Goal: Task Accomplishment & Management: Manage account settings

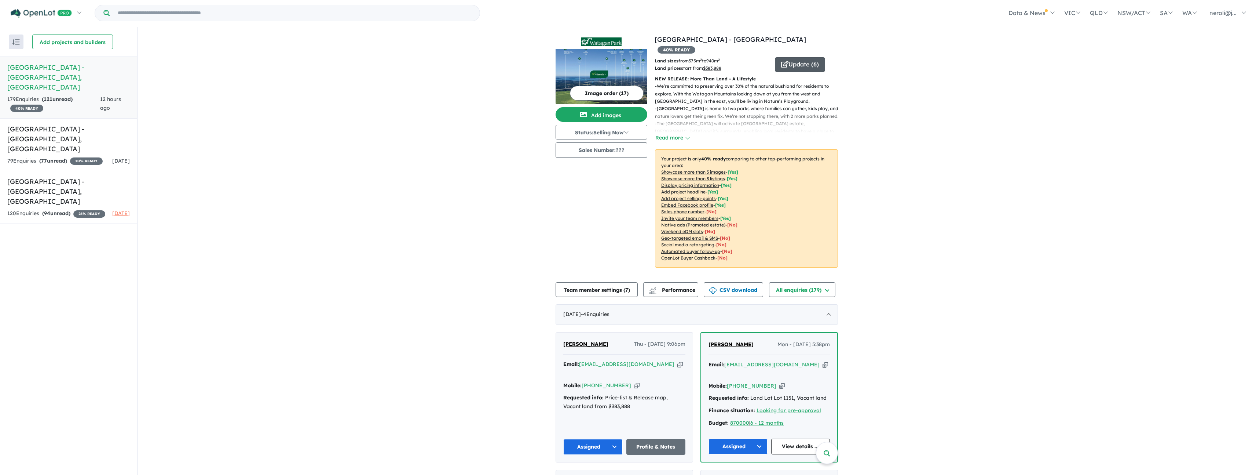
click at [806, 57] on button "Update ( 6 )" at bounding box center [800, 64] width 50 height 15
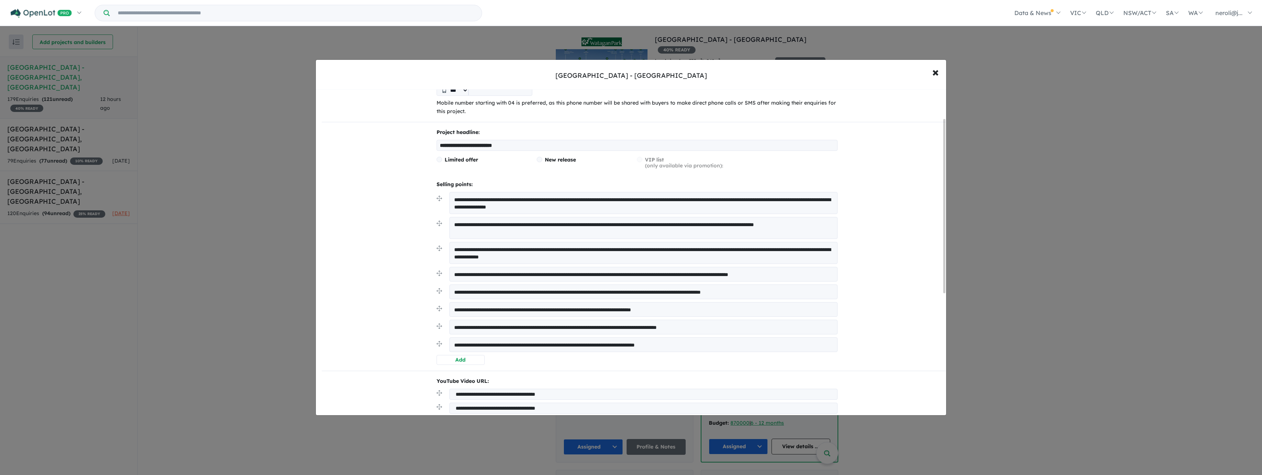
scroll to position [284, 0]
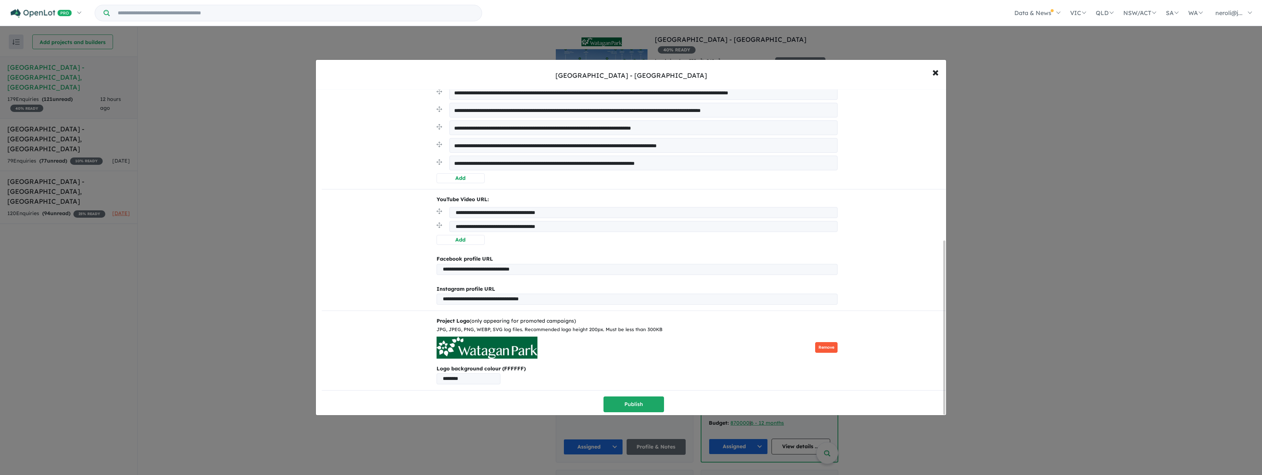
click at [833, 345] on button "Remove" at bounding box center [826, 347] width 22 height 11
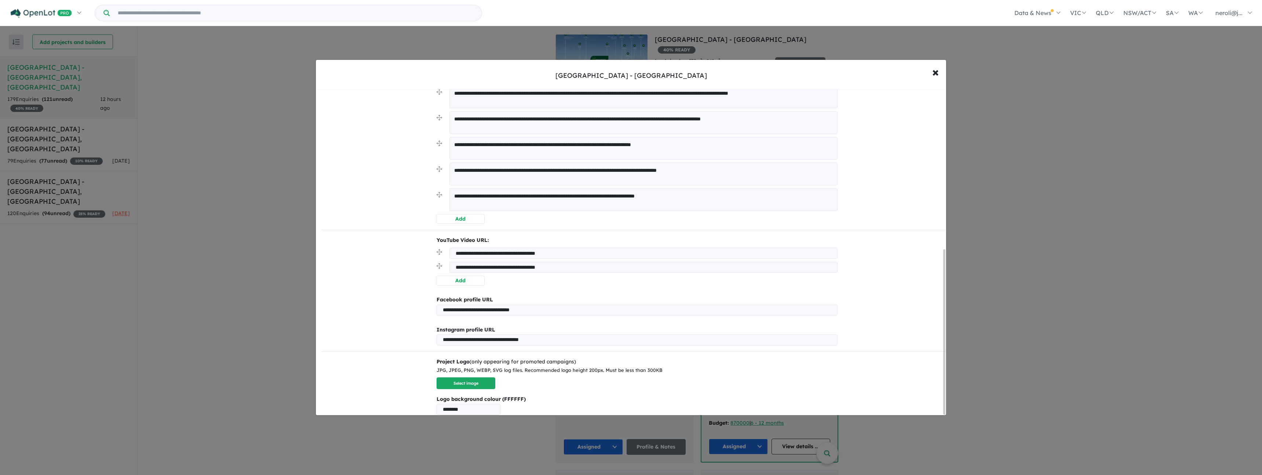
scroll to position [317, 0]
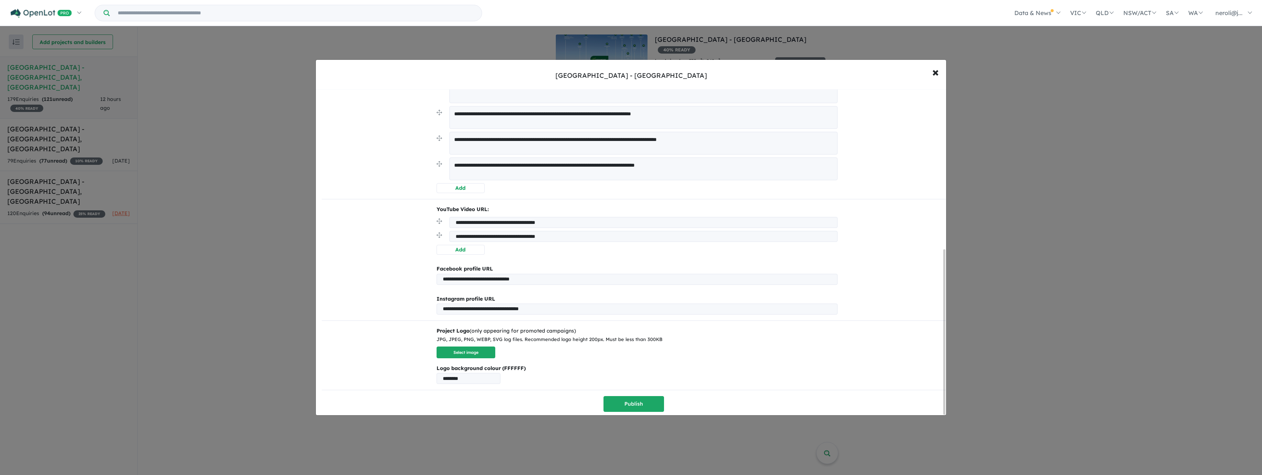
drag, startPoint x: 454, startPoint y: 349, endPoint x: 518, endPoint y: 337, distance: 65.3
click at [454, 349] on button "Select image" at bounding box center [465, 352] width 59 height 12
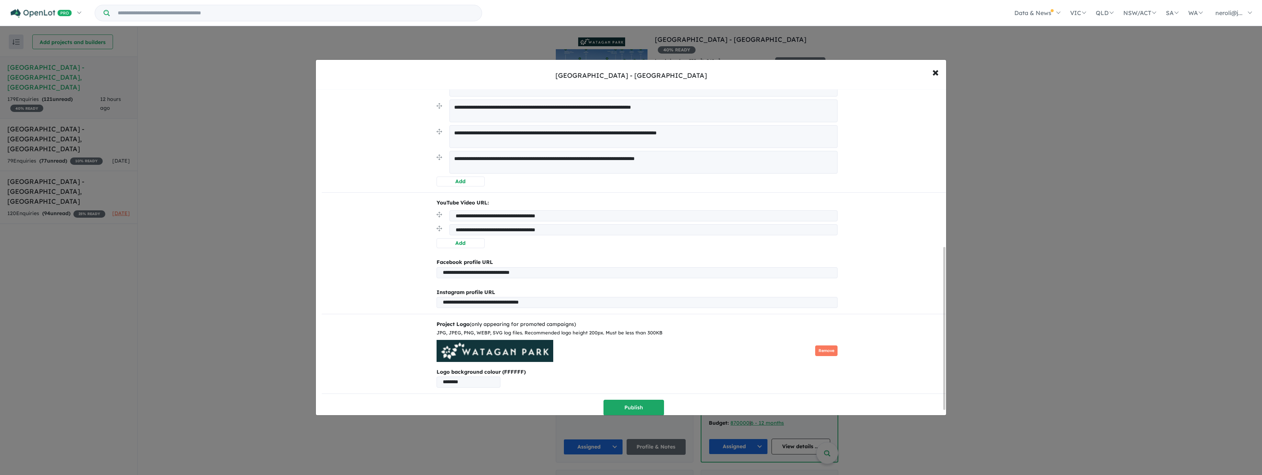
scroll to position [327, 0]
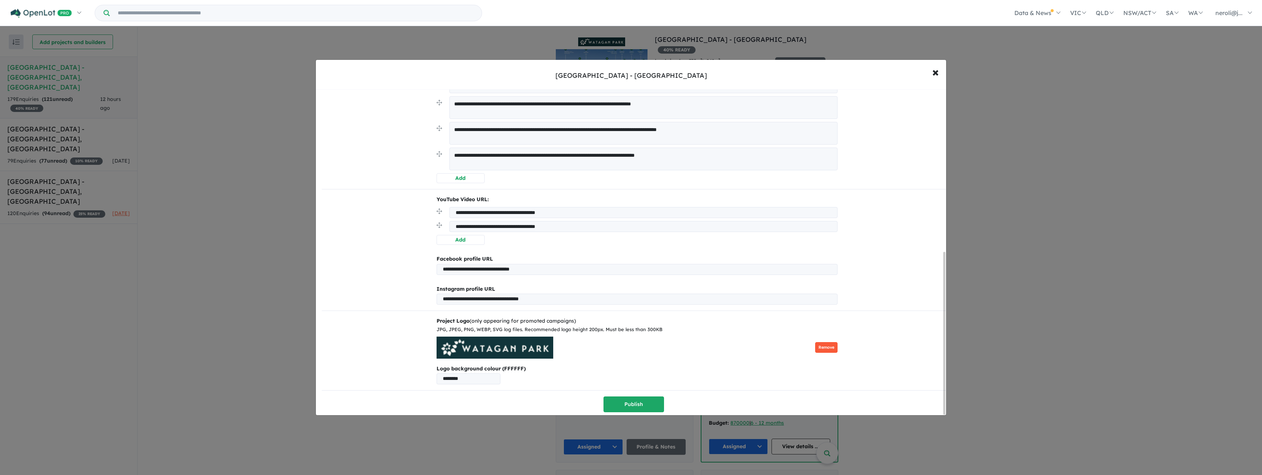
click at [826, 344] on button "Remove" at bounding box center [826, 347] width 22 height 11
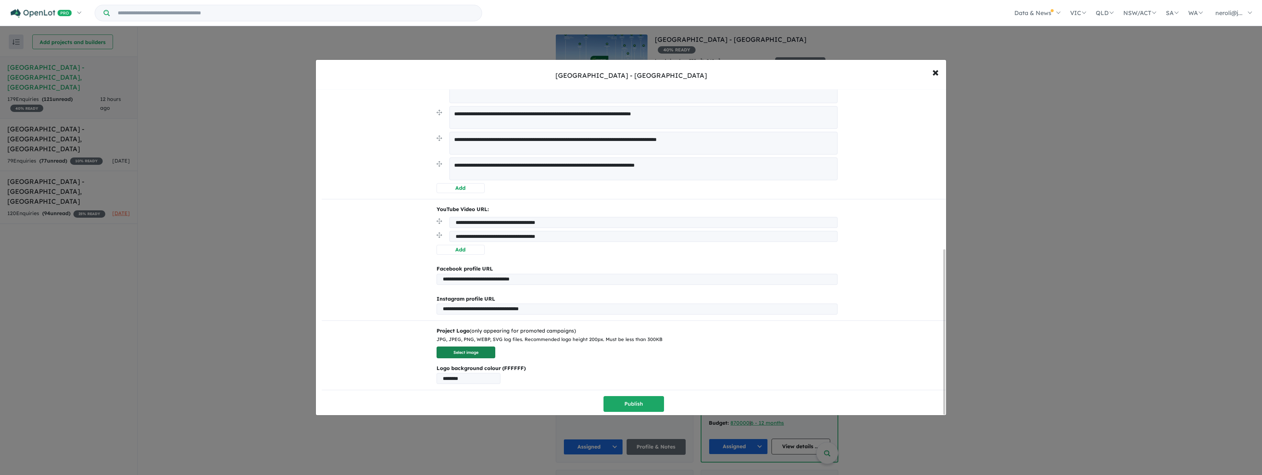
click at [465, 349] on button "Select image" at bounding box center [465, 352] width 59 height 12
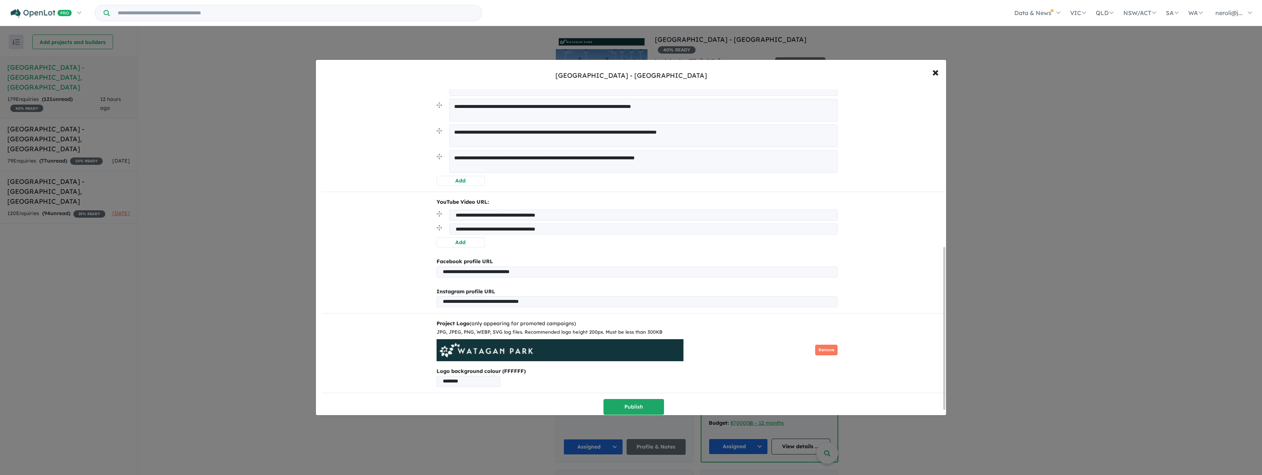
scroll to position [327, 0]
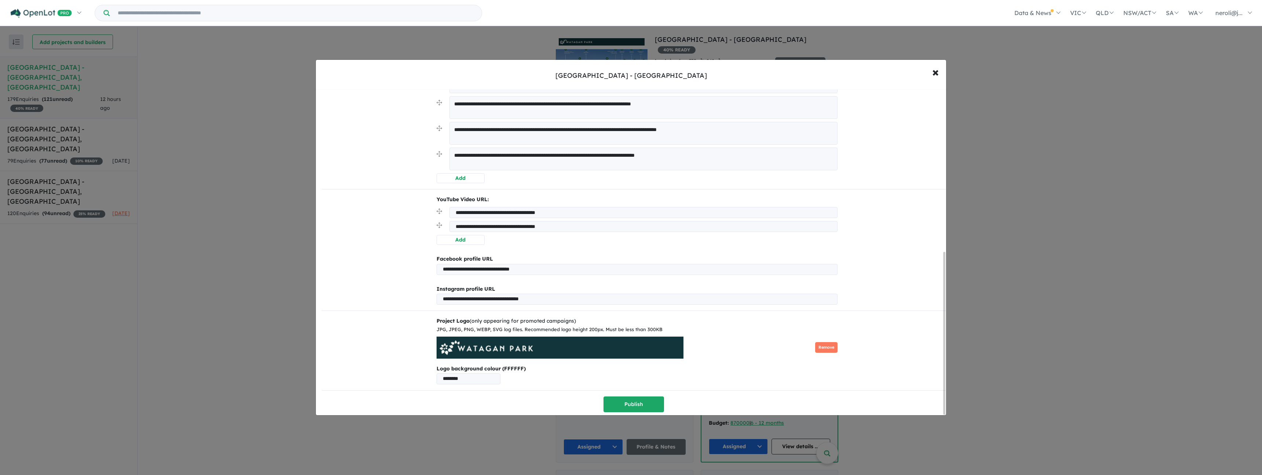
click at [472, 377] on input "********" at bounding box center [468, 378] width 64 height 11
paste input "text"
click at [551, 369] on b "Logo background colour (FFFFFF)" at bounding box center [636, 368] width 401 height 9
click at [444, 374] on input "*******" at bounding box center [468, 378] width 64 height 11
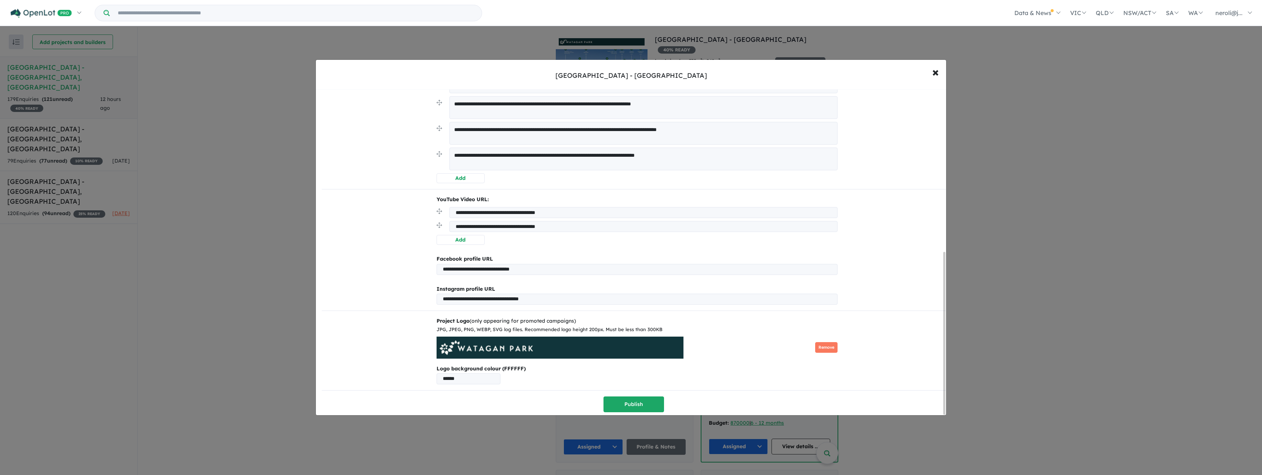
type input "******"
click at [552, 378] on p "Logo background colour (FFFFFF) ******" at bounding box center [636, 374] width 401 height 20
click at [934, 71] on span "×" at bounding box center [935, 72] width 7 height 16
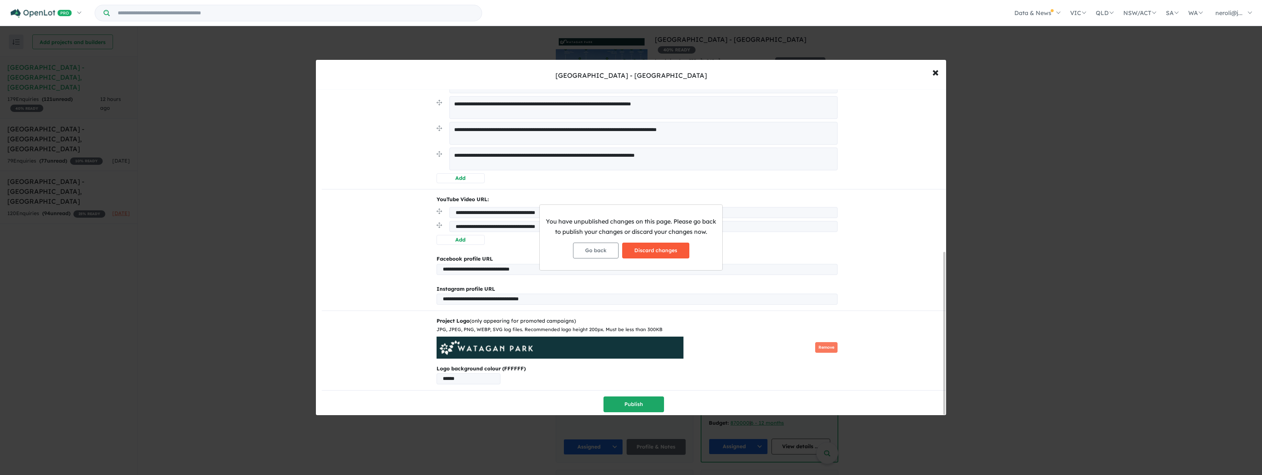
click at [641, 250] on button "Discard changes" at bounding box center [655, 250] width 67 height 16
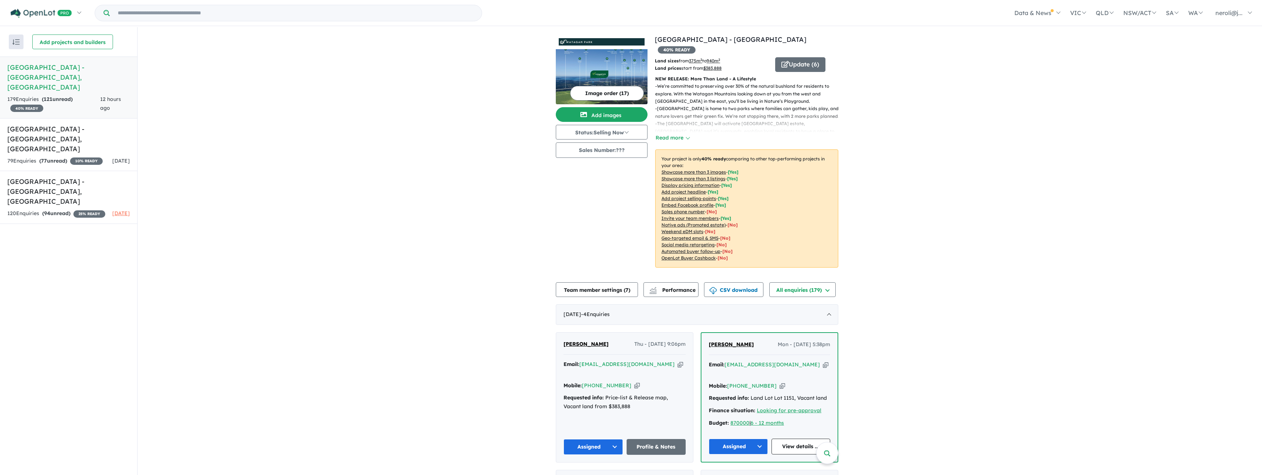
scroll to position [0, 0]
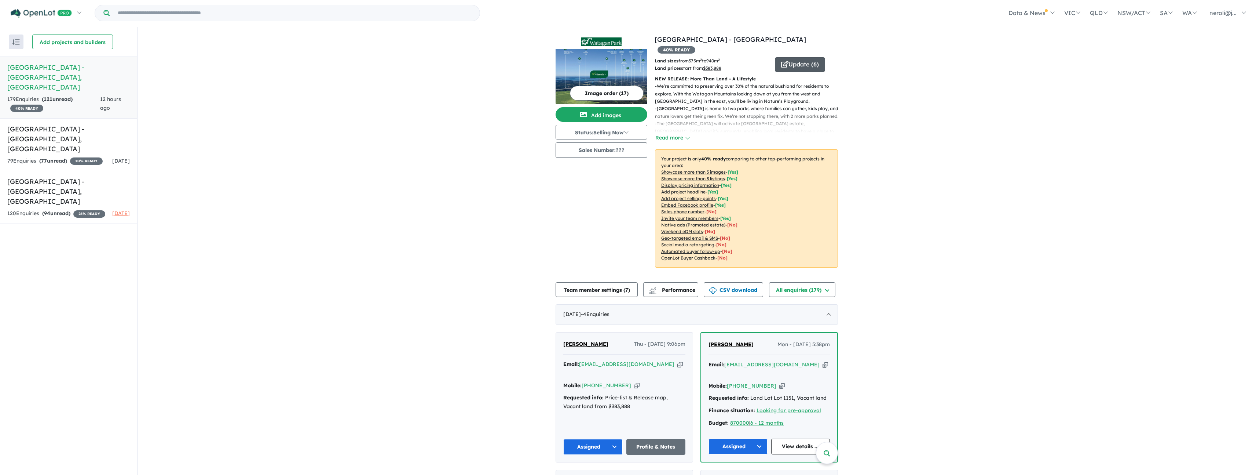
click at [789, 57] on button "Update ( 6 )" at bounding box center [800, 64] width 50 height 15
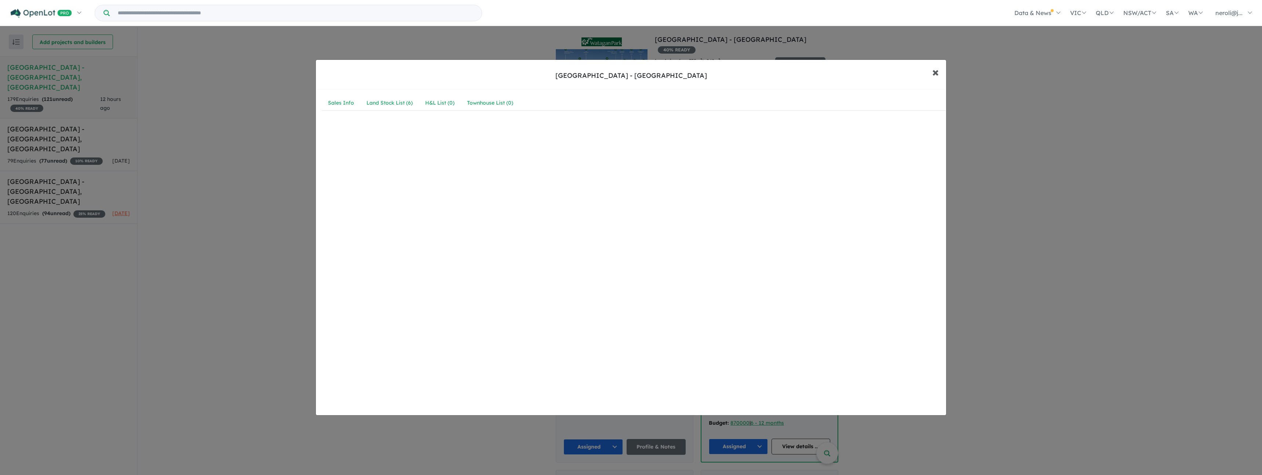
click at [931, 71] on button "× Close" at bounding box center [935, 72] width 21 height 20
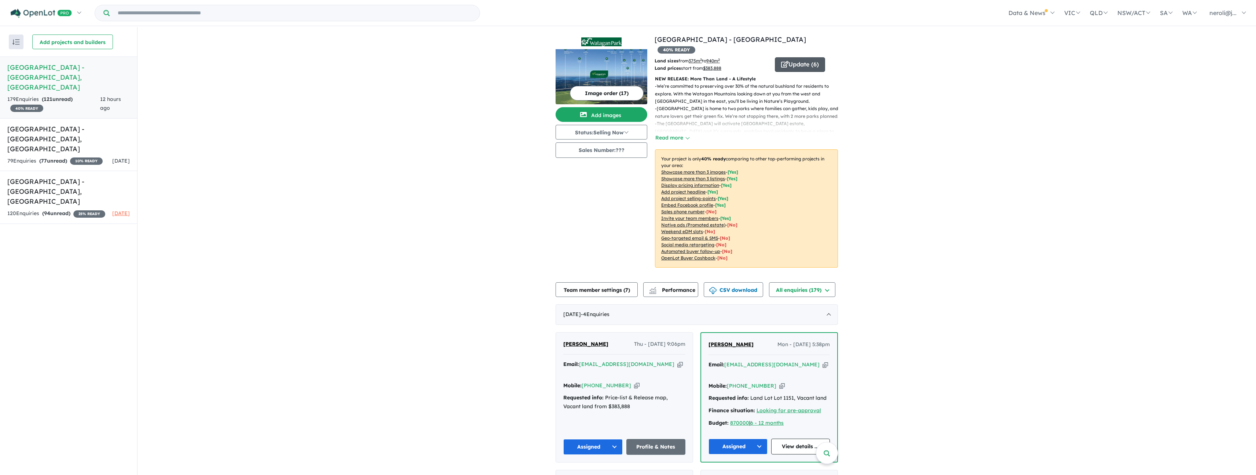
click at [802, 57] on button "Update ( 6 )" at bounding box center [800, 64] width 50 height 15
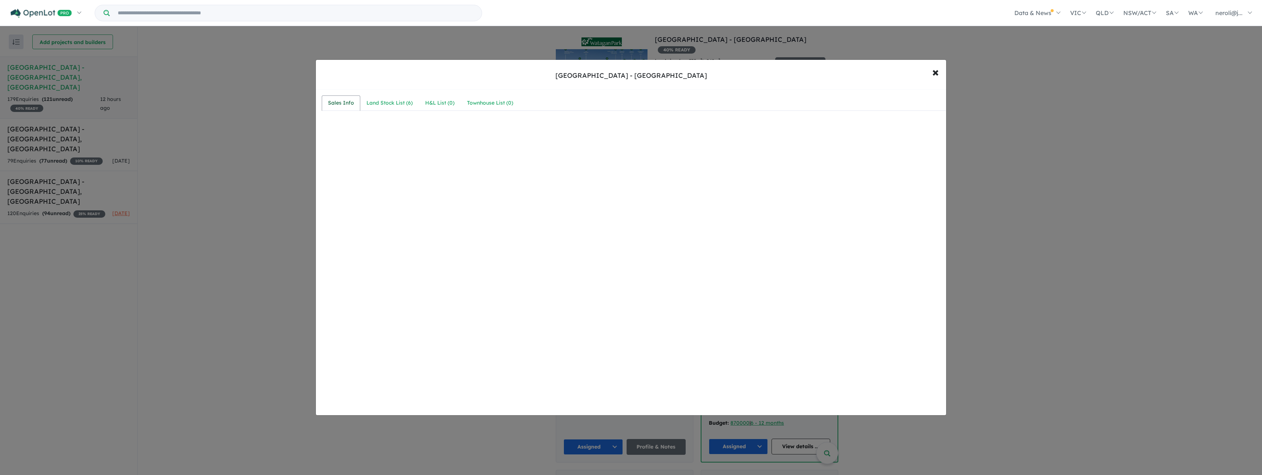
click at [337, 102] on div "Sales Info" at bounding box center [341, 103] width 26 height 9
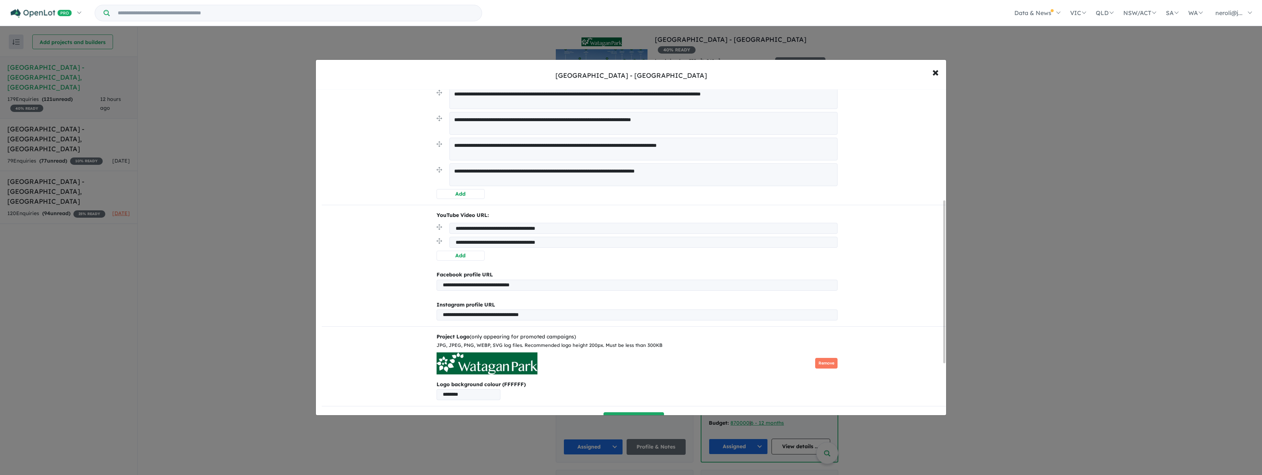
scroll to position [327, 0]
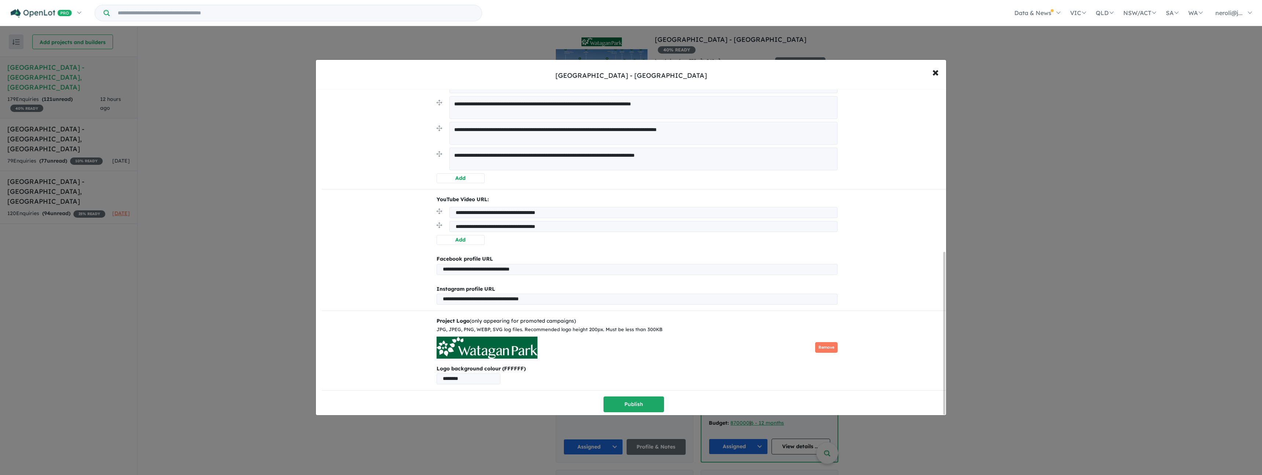
click at [475, 375] on input "********" at bounding box center [468, 378] width 64 height 11
paste input "text"
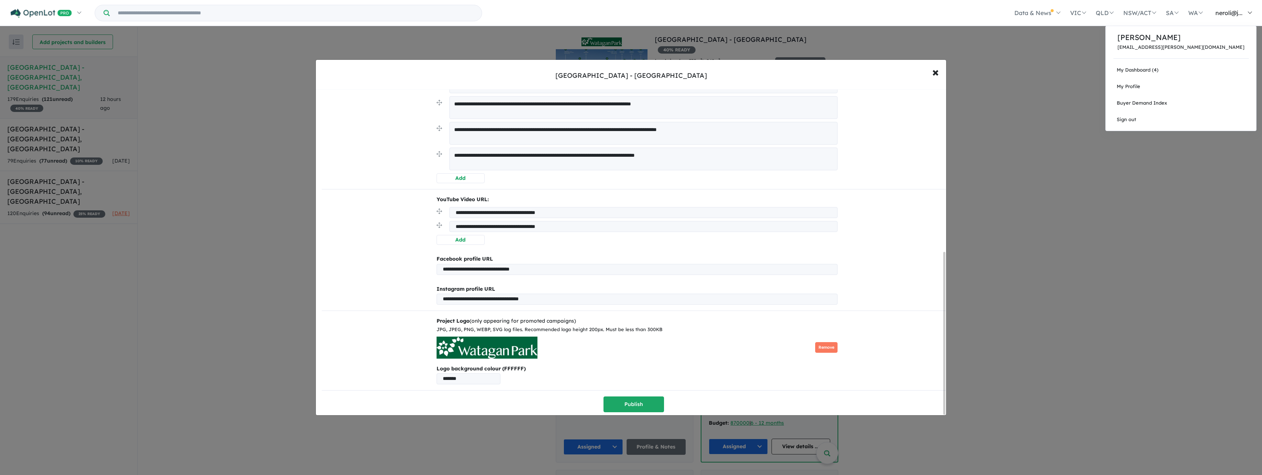
type input "*******"
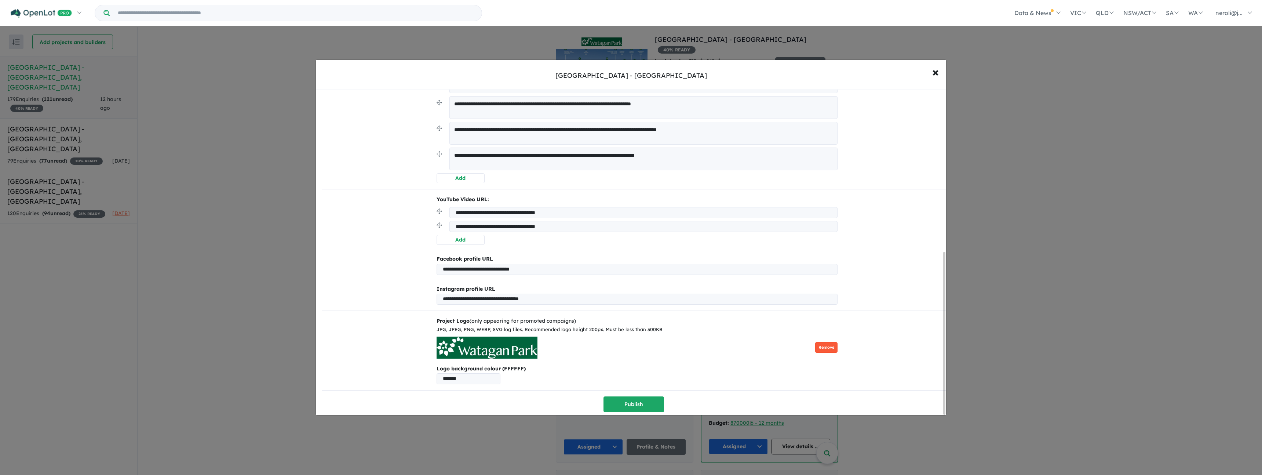
click at [827, 345] on button "Remove" at bounding box center [826, 347] width 22 height 11
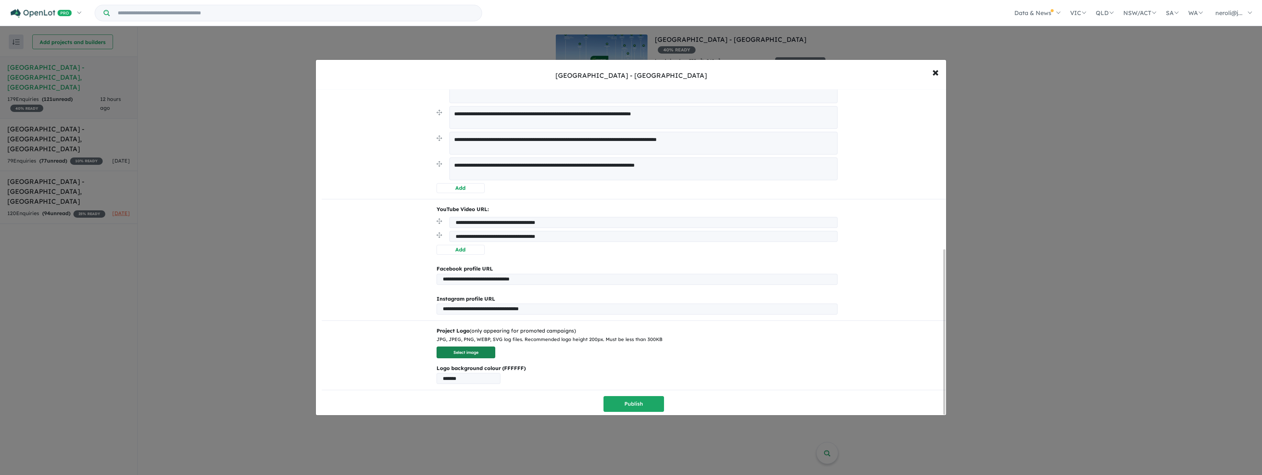
click at [446, 351] on button "Select image" at bounding box center [465, 352] width 59 height 12
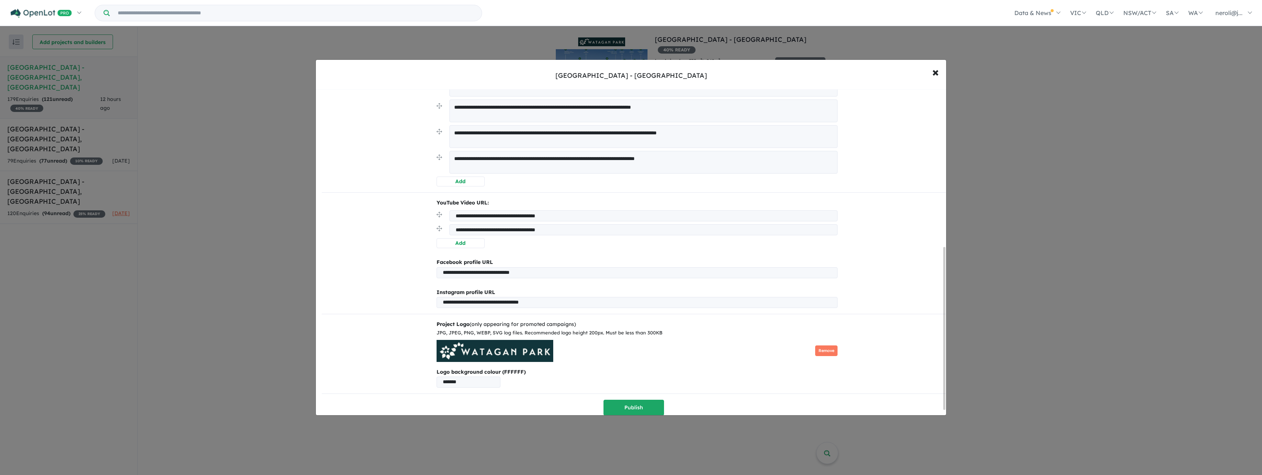
scroll to position [327, 0]
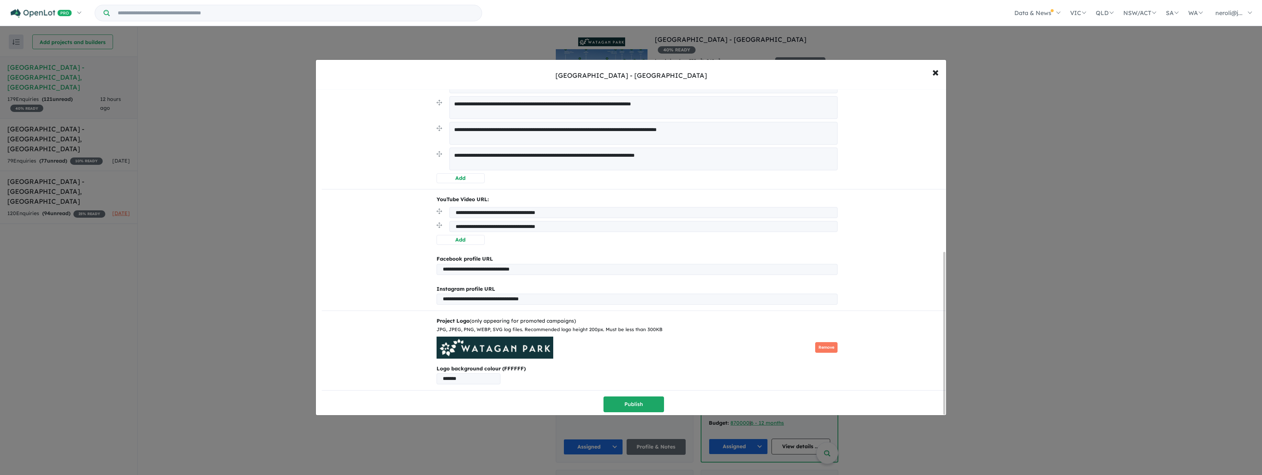
click at [476, 375] on input "*******" at bounding box center [468, 378] width 64 height 11
click at [662, 356] on div "Project Logo (only appearing for promoted campaigns) JPG, JPEG, PNG, WEBP, SVG …" at bounding box center [634, 350] width 418 height 67
click at [639, 401] on button "Publish" at bounding box center [633, 404] width 61 height 16
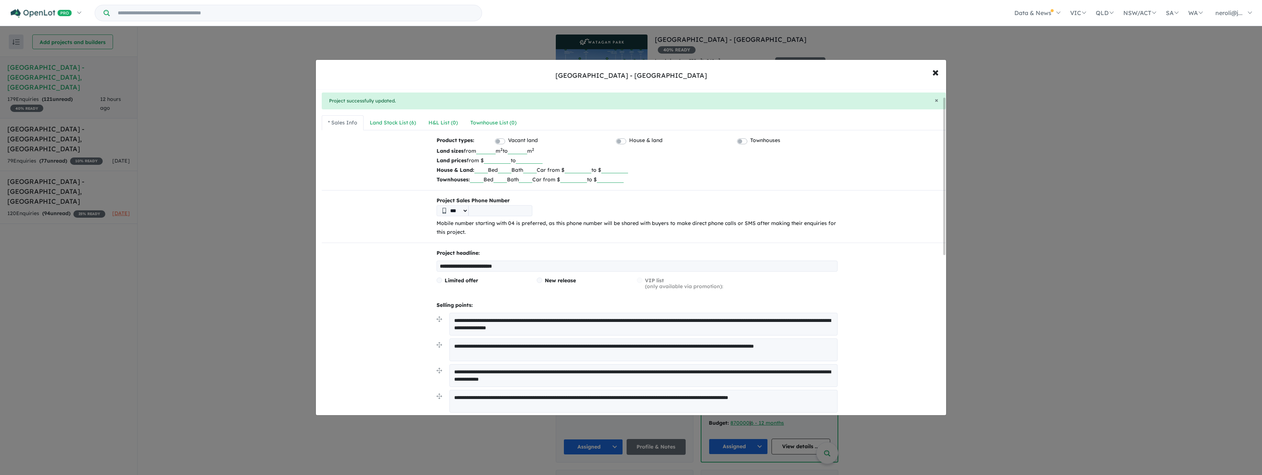
scroll to position [0, 0]
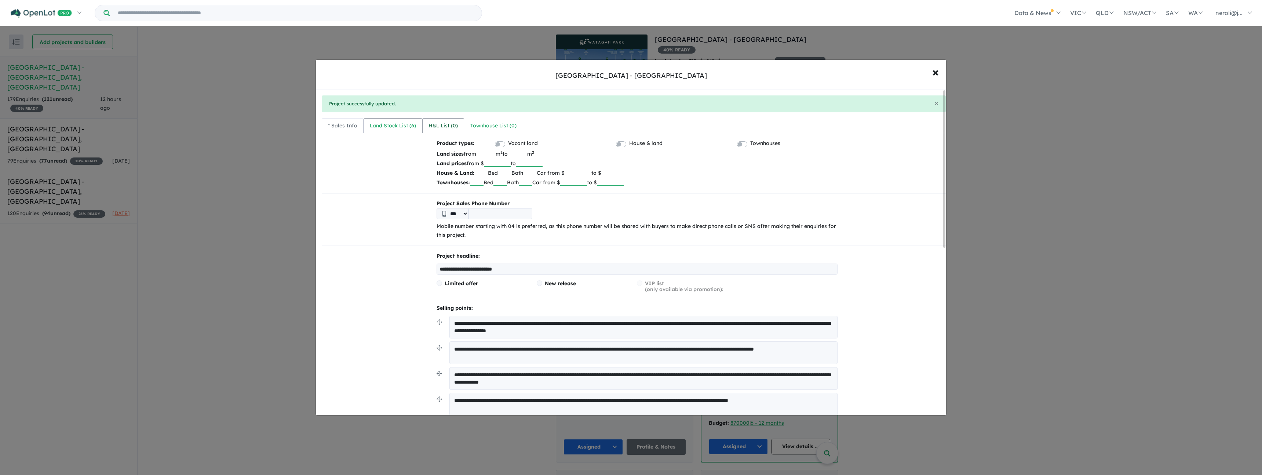
click at [405, 125] on div "Land Stock List ( 6 )" at bounding box center [393, 125] width 46 height 9
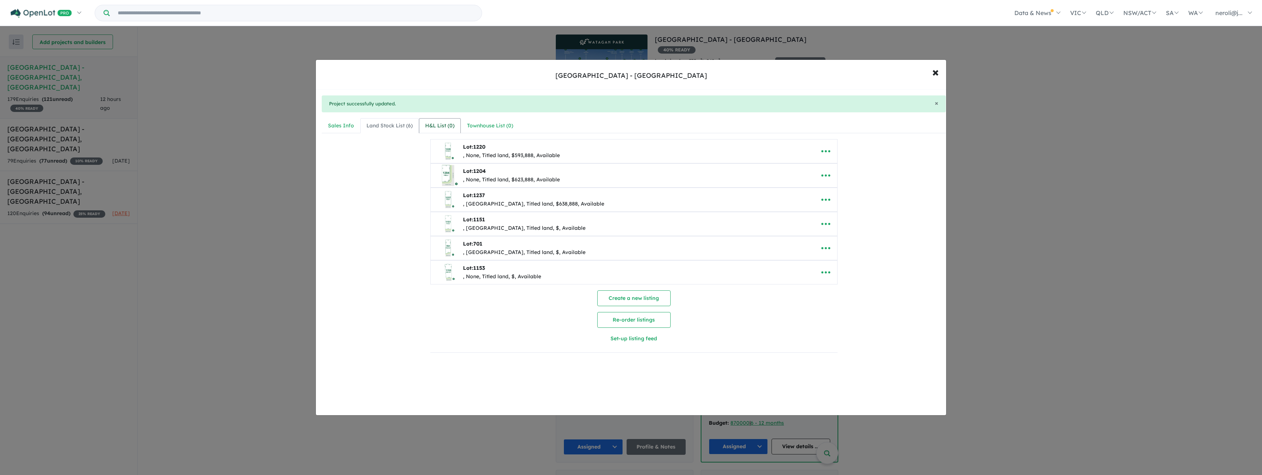
click at [426, 130] on div "H&L List ( 0 )" at bounding box center [439, 125] width 29 height 9
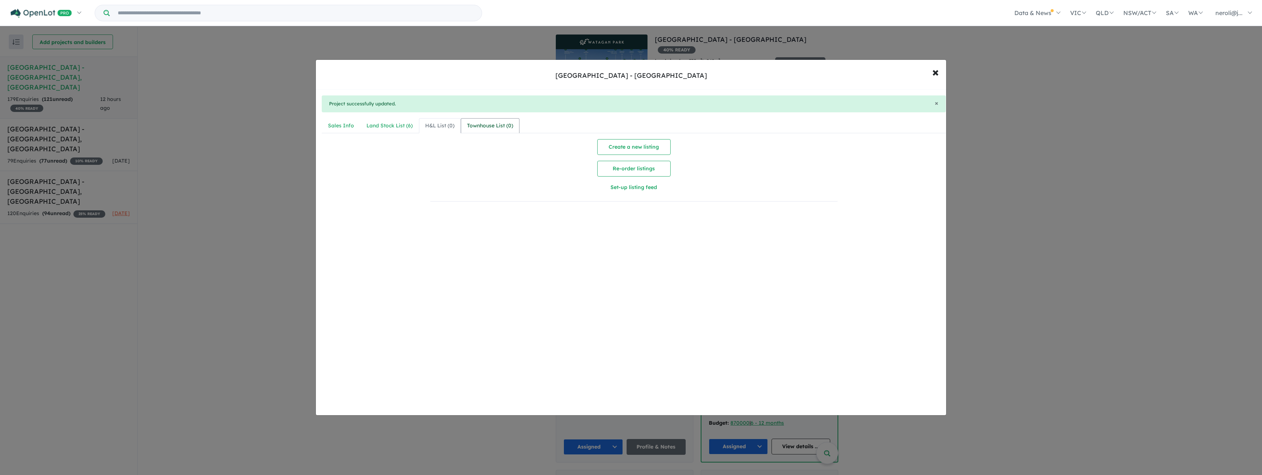
click at [499, 121] on div "Townhouse List ( 0 )" at bounding box center [490, 125] width 46 height 9
click at [352, 125] on div "Sales Info" at bounding box center [341, 125] width 26 height 9
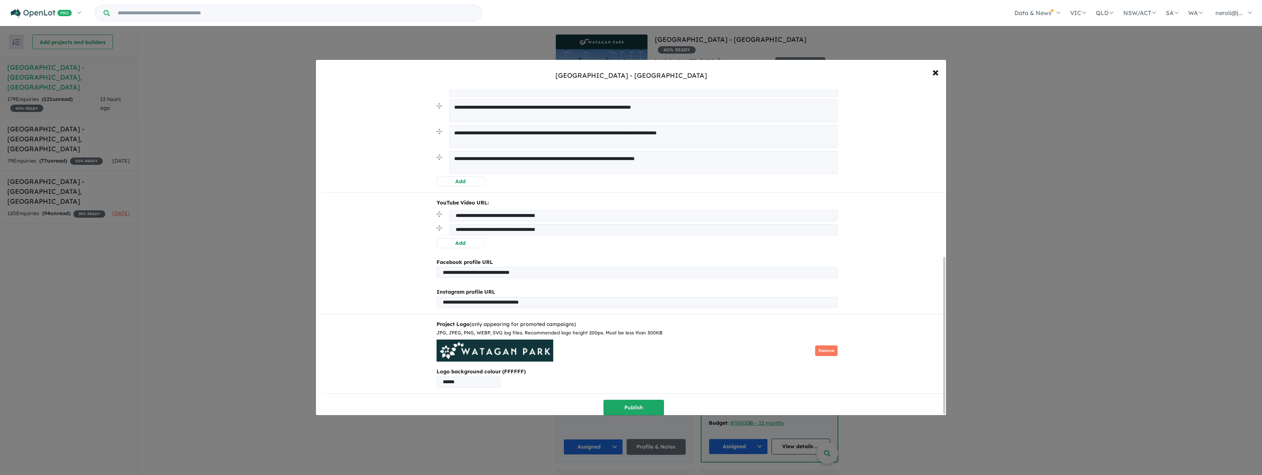
scroll to position [350, 0]
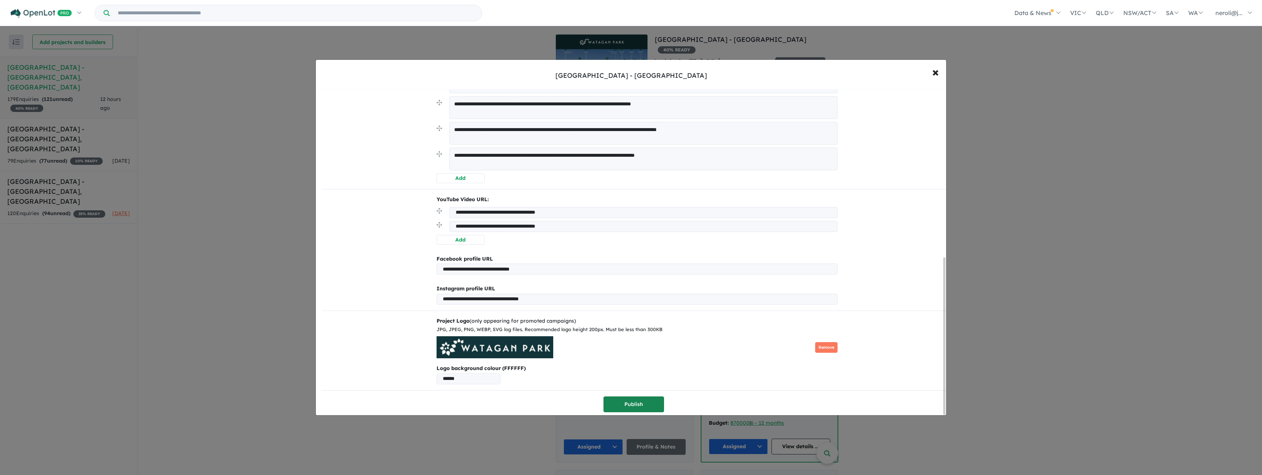
click at [647, 402] on button "Publish" at bounding box center [633, 404] width 61 height 16
click at [642, 401] on button "Publish" at bounding box center [633, 404] width 61 height 16
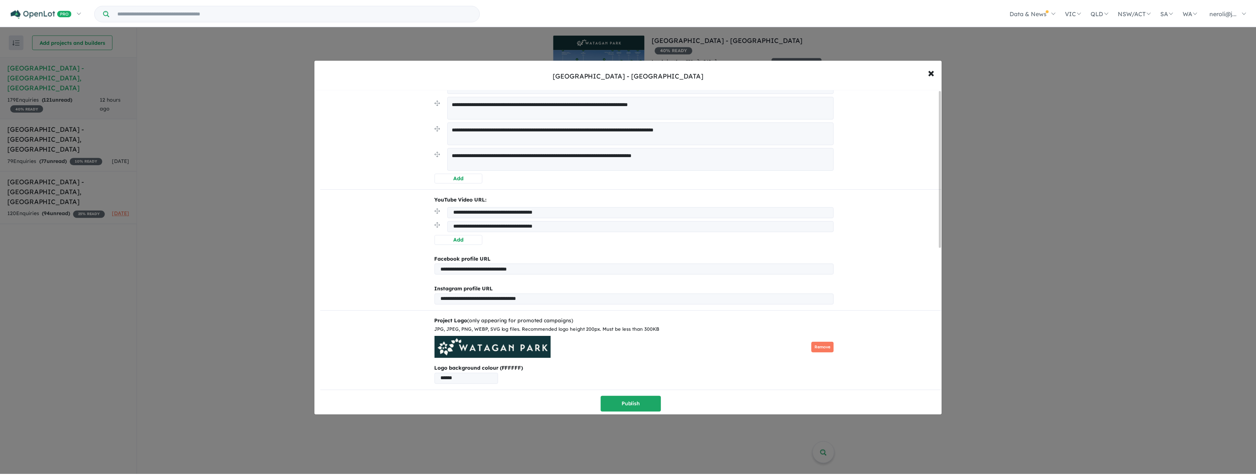
scroll to position [0, 0]
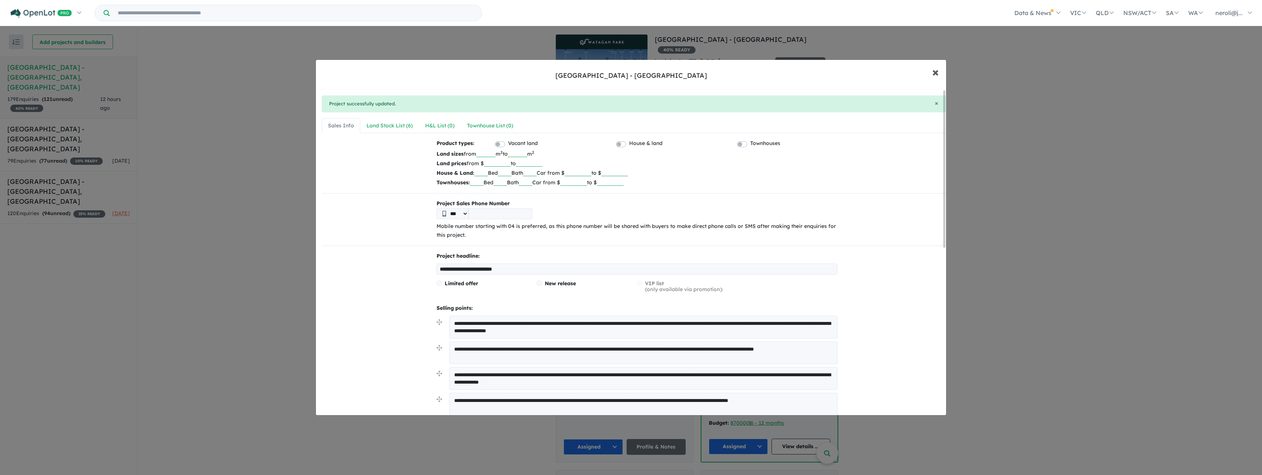
click at [939, 72] on button "× Close" at bounding box center [935, 72] width 21 height 20
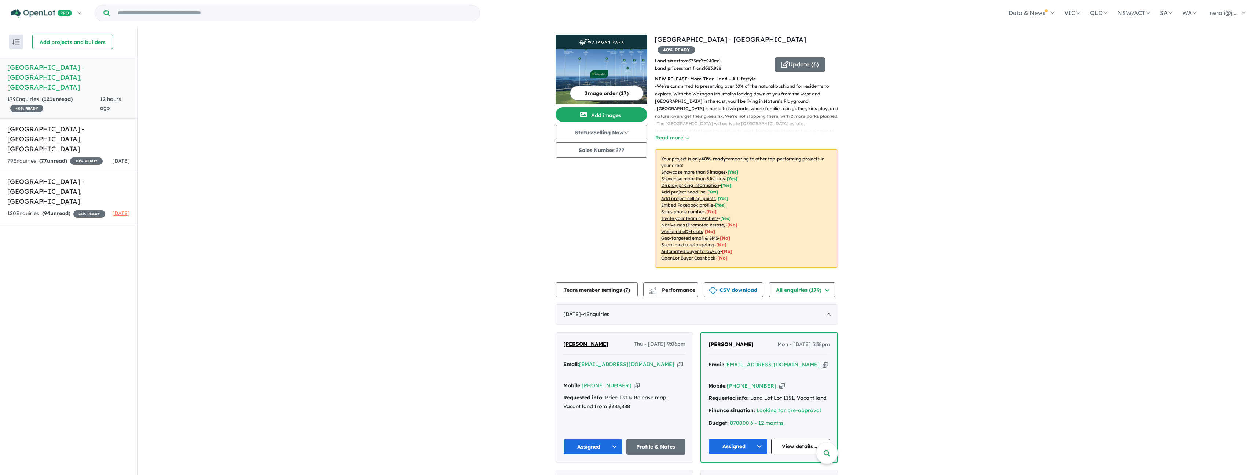
click at [678, 123] on div "- We’re committed to preserving over 30% of the natural bushland for residents …" at bounding box center [743, 113] width 189 height 60
drag, startPoint x: 668, startPoint y: 125, endPoint x: 721, endPoint y: 126, distance: 52.8
click at [668, 133] on button "Read more" at bounding box center [672, 137] width 34 height 8
click at [598, 73] on img at bounding box center [602, 76] width 92 height 55
click at [614, 95] on button "Image order ( 17 )" at bounding box center [607, 93] width 74 height 15
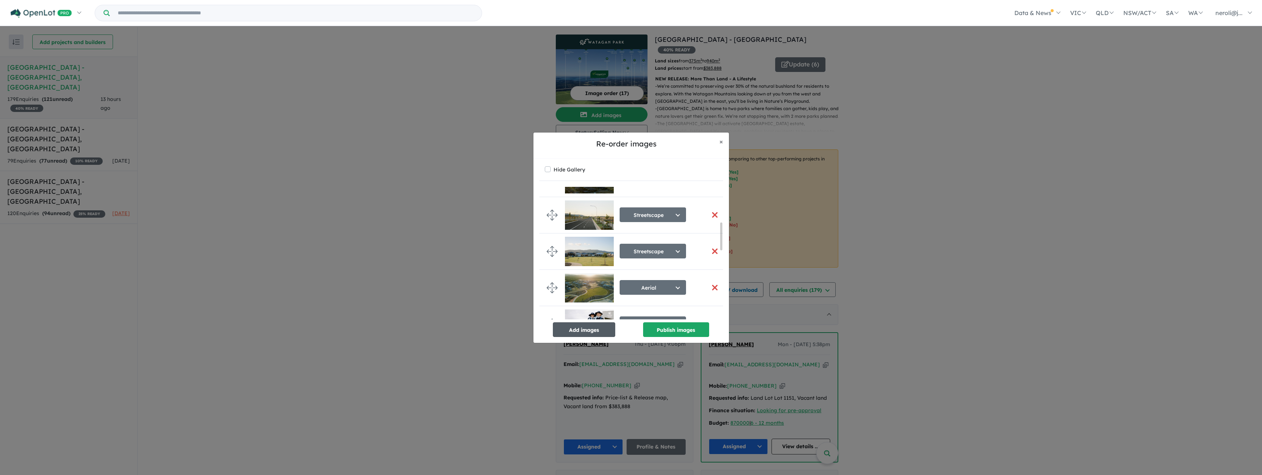
click at [590, 332] on button "Add images" at bounding box center [584, 329] width 62 height 15
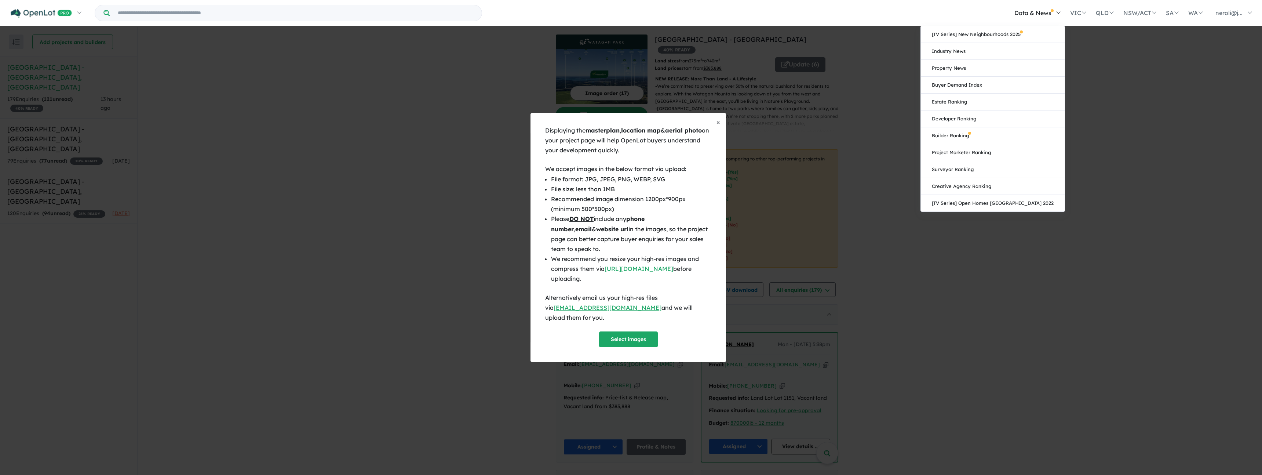
scroll to position [170, 0]
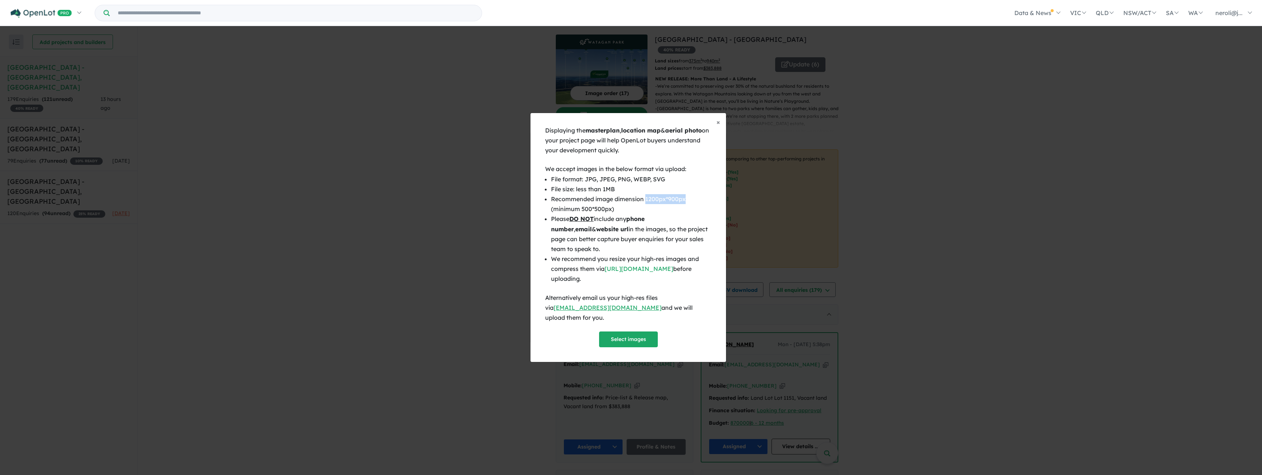
drag, startPoint x: 689, startPoint y: 202, endPoint x: 647, endPoint y: 205, distance: 42.7
click at [647, 205] on li "Recommended image dimension 1200px*900px (minimum 500*500px)" at bounding box center [631, 204] width 160 height 20
copy li "1200px*900px"
